Goal: Communication & Community: Answer question/provide support

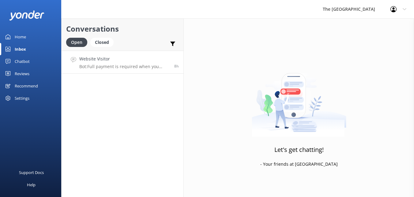
click at [114, 56] on h4 "Website Visitor" at bounding box center [124, 58] width 90 height 7
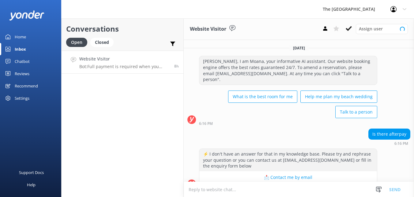
scroll to position [44, 0]
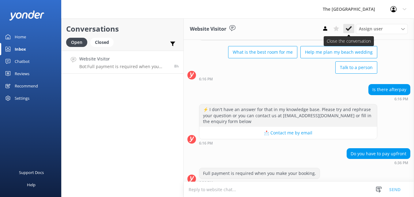
click at [351, 28] on icon at bounding box center [349, 28] width 6 height 6
